Goal: Obtain resource: Download file/media

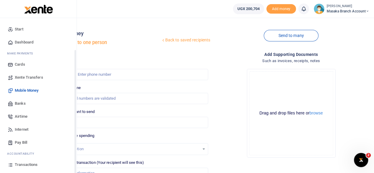
scroll to position [38, 0]
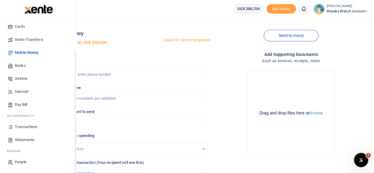
click at [76, 162] on div "Start Dashboard M ake Payments Cards Xente Transfers Mobile Money Banks Airtime…" at bounding box center [38, 76] width 77 height 193
click at [24, 124] on span "Transactions" at bounding box center [26, 127] width 23 height 6
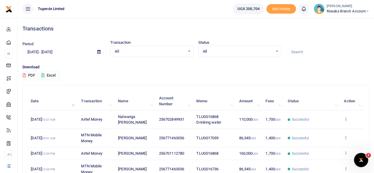
click at [345, 117] on icon at bounding box center [346, 119] width 4 height 4
click at [327, 131] on link "View details" at bounding box center [324, 129] width 47 height 8
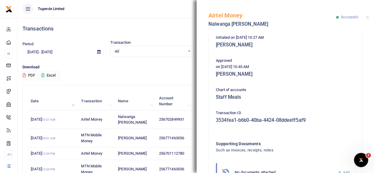
scroll to position [163, 0]
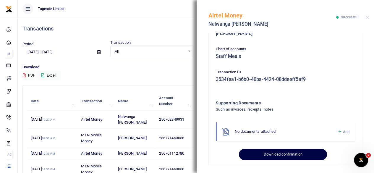
click at [275, 156] on button "Download confirmation" at bounding box center [283, 154] width 88 height 11
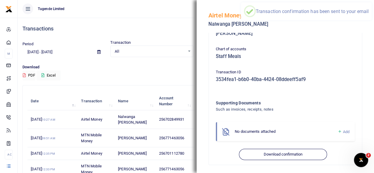
click at [166, 68] on p "Download" at bounding box center [195, 67] width 347 height 6
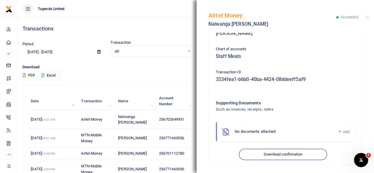
click at [166, 68] on p "Download" at bounding box center [195, 67] width 347 height 6
click at [367, 16] on button "Close" at bounding box center [368, 17] width 4 height 4
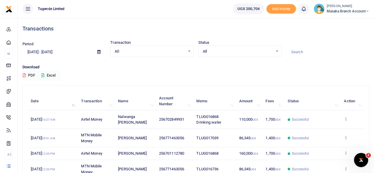
click at [346, 138] on icon at bounding box center [346, 137] width 4 height 4
click at [325, 151] on link "View details" at bounding box center [324, 147] width 47 height 8
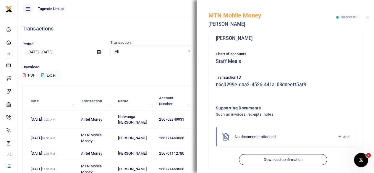
scroll to position [187, 0]
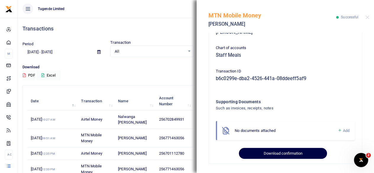
click at [291, 151] on button "Download confirmation" at bounding box center [283, 153] width 88 height 11
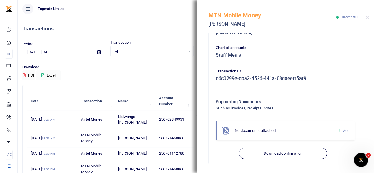
click at [364, 16] on div "MTN Mobile Money [PERSON_NAME] Successful" at bounding box center [285, 16] width 177 height 33
click at [366, 17] on button "Close" at bounding box center [368, 17] width 4 height 4
